Goal: Information Seeking & Learning: Find contact information

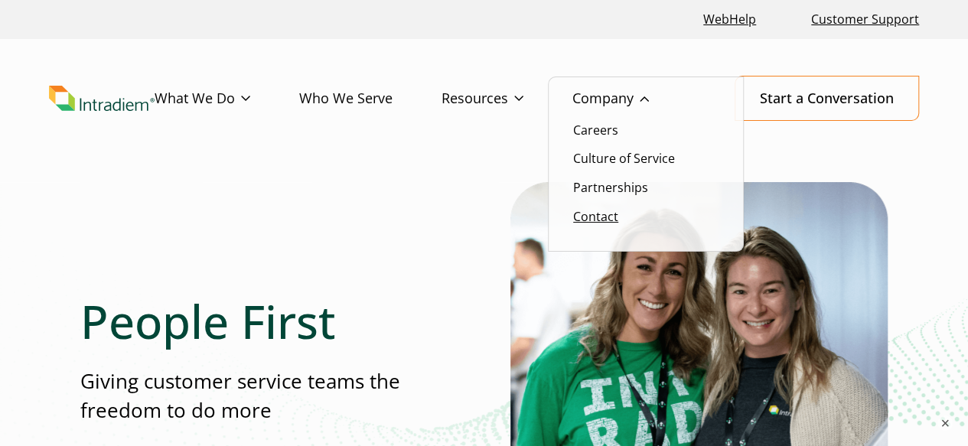
click at [592, 219] on link "Contact" at bounding box center [595, 216] width 45 height 17
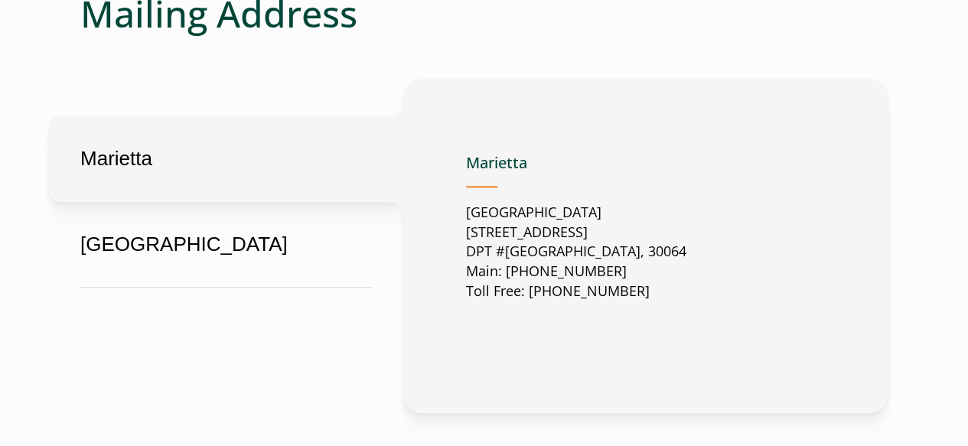
scroll to position [853, 0]
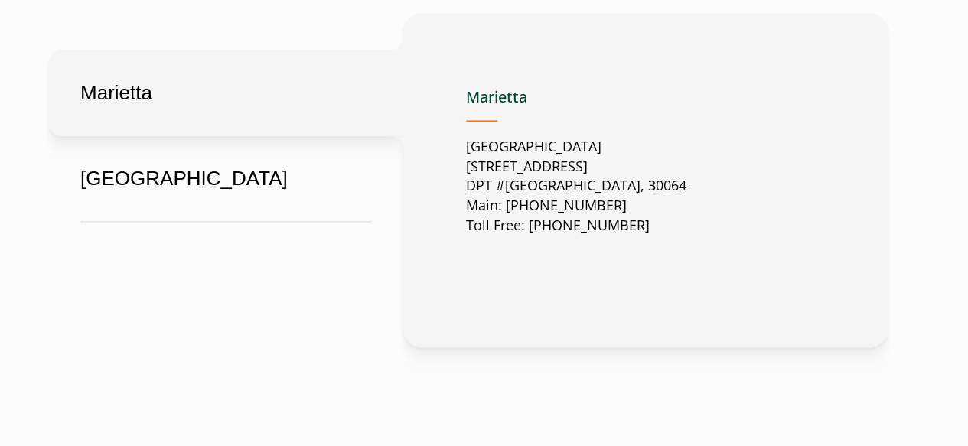
drag, startPoint x: 465, startPoint y: 166, endPoint x: 660, endPoint y: 171, distance: 194.5
click at [660, 171] on p "United States 2500 Dallas Highway Suite 202 DPT #37049 Marietta, GA, US, 30064 …" at bounding box center [576, 186] width 220 height 99
copy p "2500 Dallas Highway Suite 202"
drag, startPoint x: 548, startPoint y: 187, endPoint x: 600, endPoint y: 192, distance: 52.3
click at [600, 192] on p "United States 2500 Dallas Highway Suite 202 DPT #37049 Marietta, GA, US, 30064 …" at bounding box center [576, 186] width 220 height 99
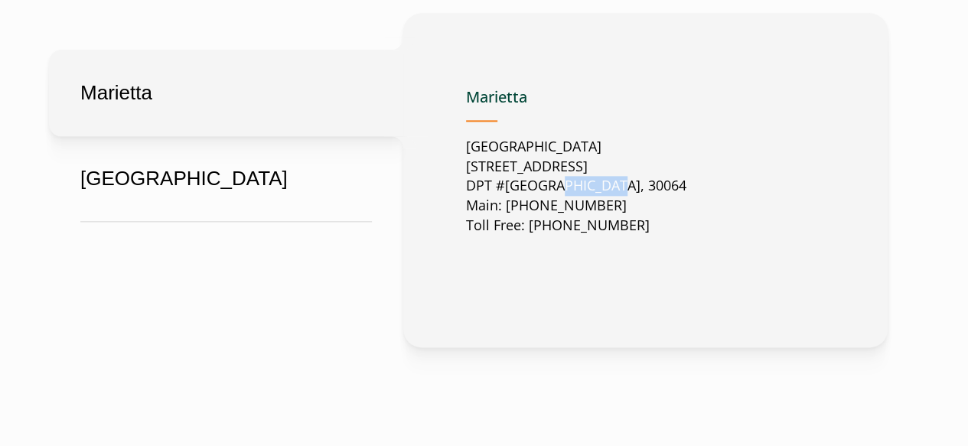
copy p "Marietta"
